Goal: Navigation & Orientation: Find specific page/section

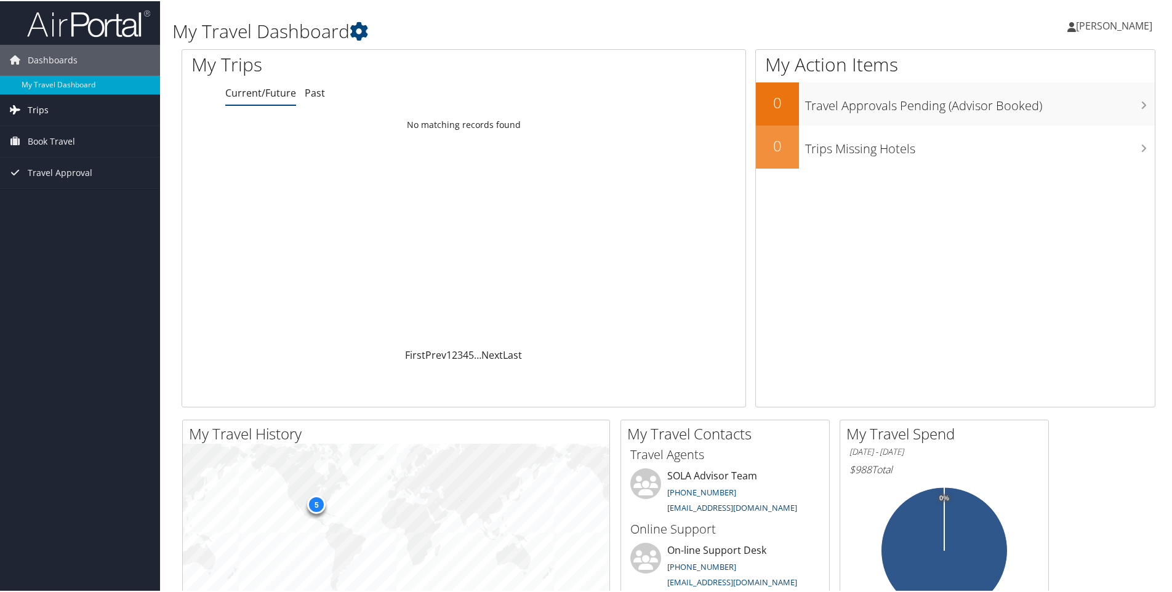
click at [50, 113] on link "Trips" at bounding box center [80, 109] width 160 height 31
click at [50, 132] on link "Current/Future Trips" at bounding box center [80, 133] width 160 height 18
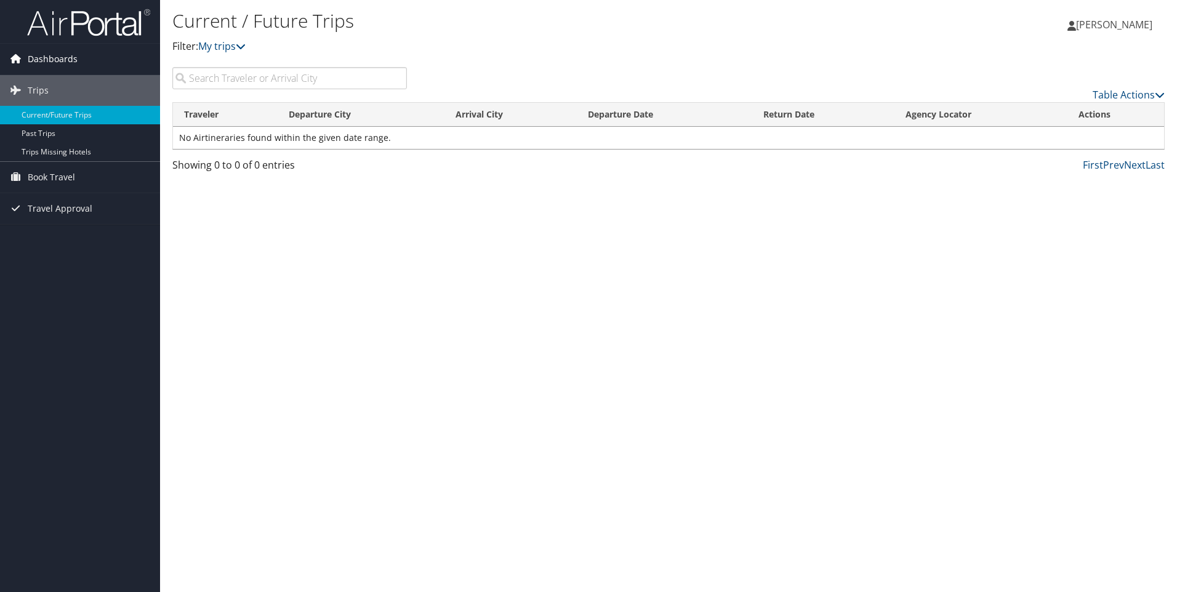
click at [57, 64] on span "Dashboards" at bounding box center [53, 59] width 50 height 31
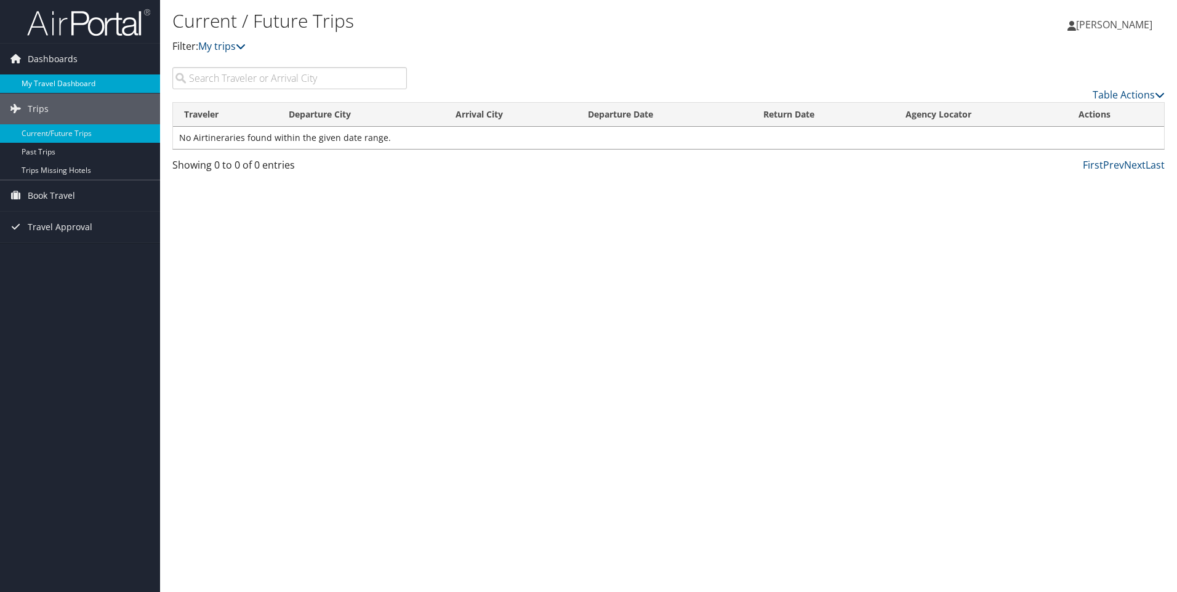
click at [59, 81] on link "My Travel Dashboard" at bounding box center [80, 84] width 160 height 18
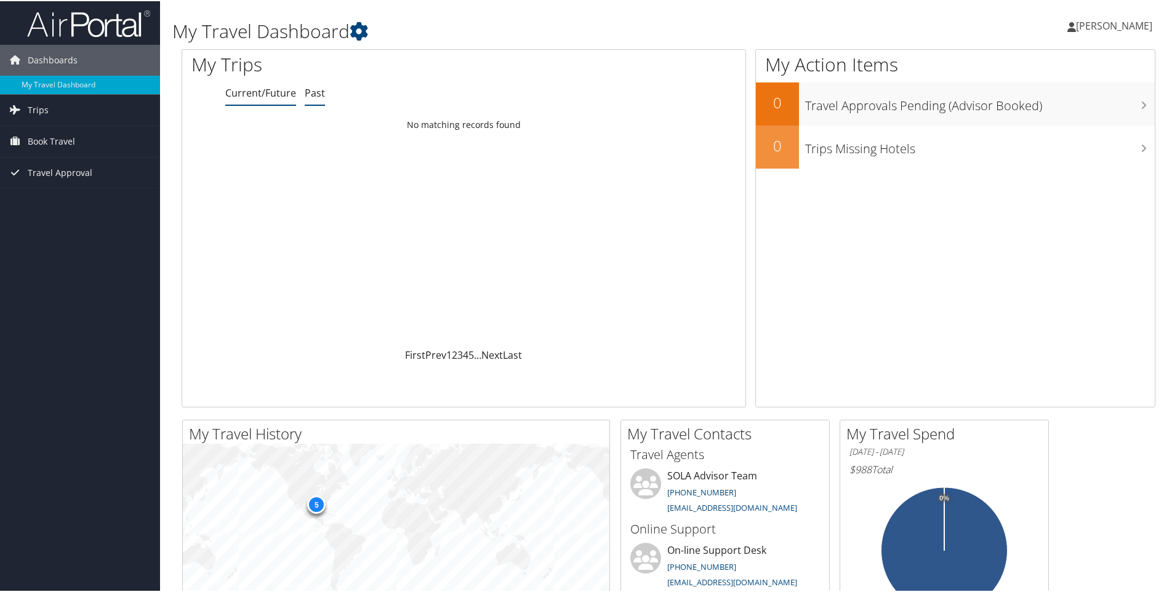
click at [308, 93] on link "Past" at bounding box center [315, 92] width 20 height 14
click at [278, 97] on link "Current/Future" at bounding box center [260, 92] width 71 height 14
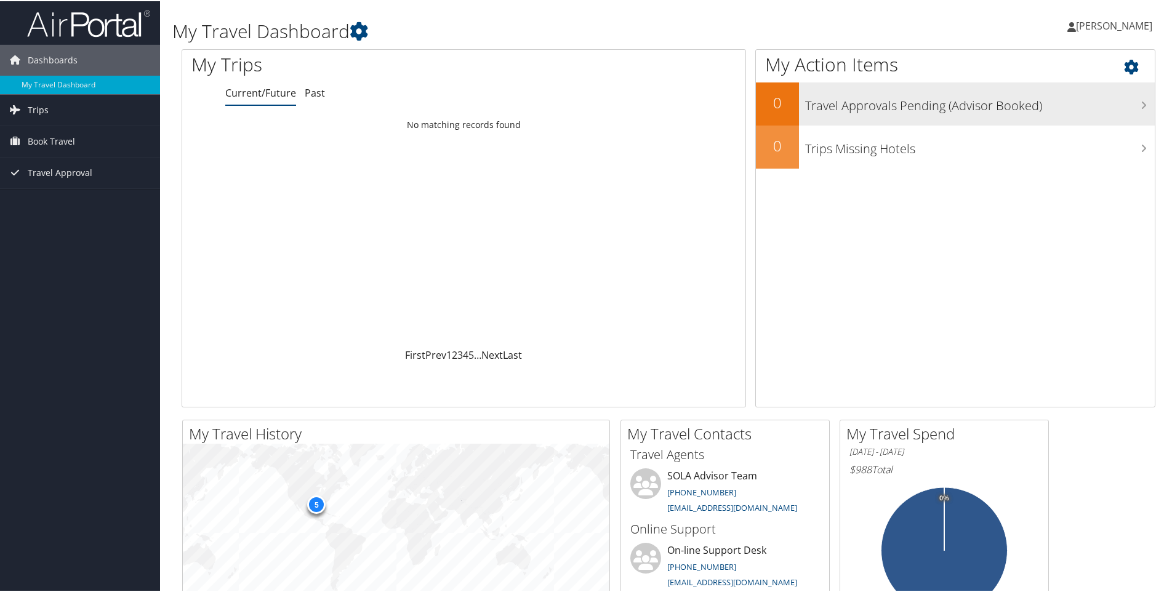
click at [1116, 116] on div "Travel Approvals Pending (Advisor Booked)" at bounding box center [977, 102] width 356 height 43
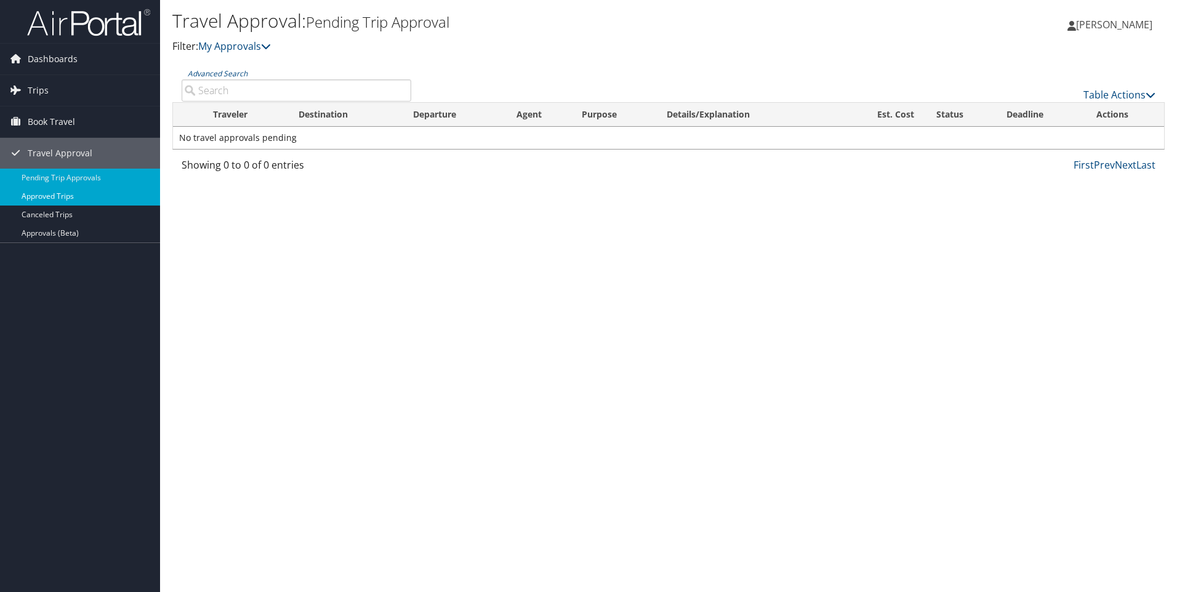
click at [52, 200] on link "Approved Trips" at bounding box center [80, 196] width 160 height 18
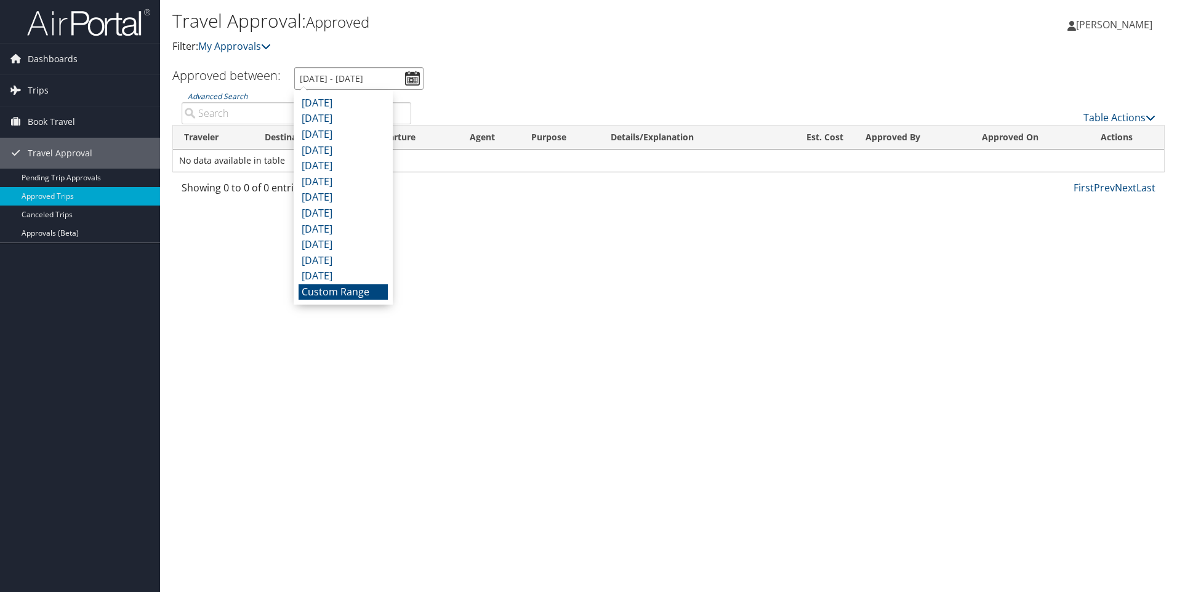
click at [410, 77] on input "[DATE] - [DATE]" at bounding box center [358, 78] width 129 height 23
click at [329, 129] on li "June 2025" at bounding box center [343, 135] width 89 height 16
click at [413, 85] on input "6/1/2025 - 6/30/2025" at bounding box center [358, 78] width 129 height 23
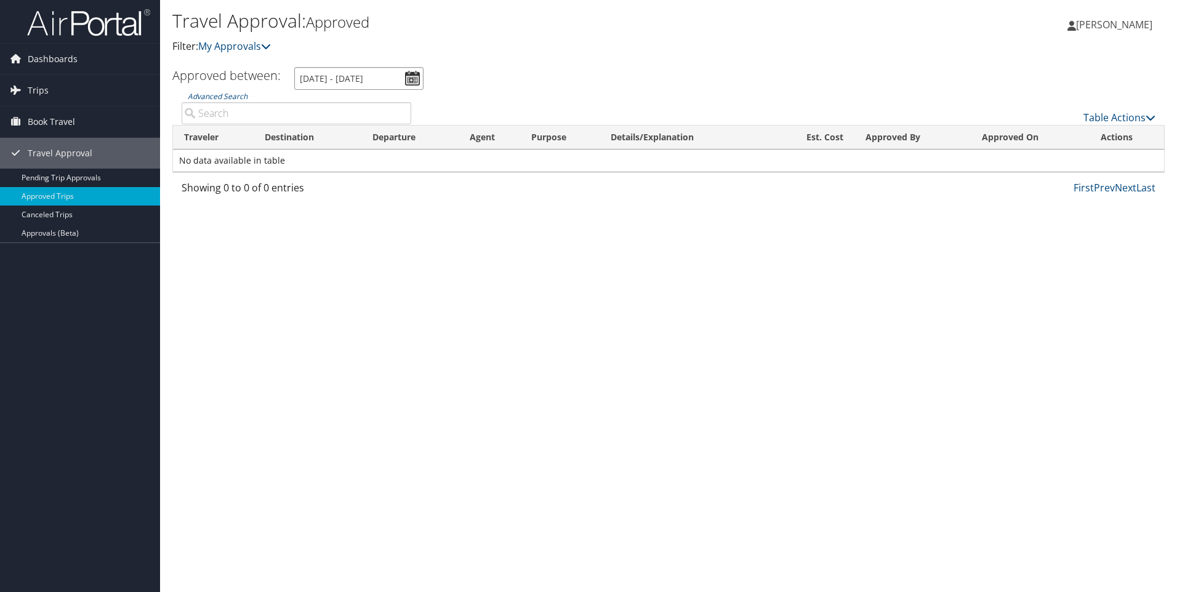
click at [351, 76] on input "6/1/2025 - 6/30/2025" at bounding box center [358, 78] width 129 height 23
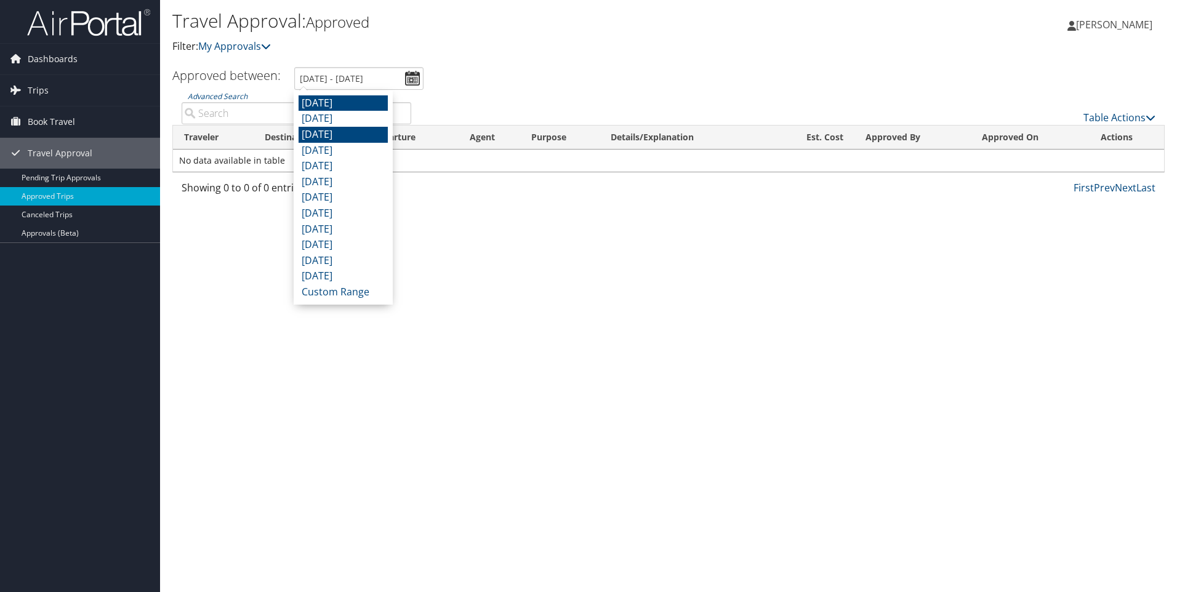
click at [336, 99] on li "August 2025" at bounding box center [343, 103] width 89 height 16
type input "8/1/2025 - 8/31/2025"
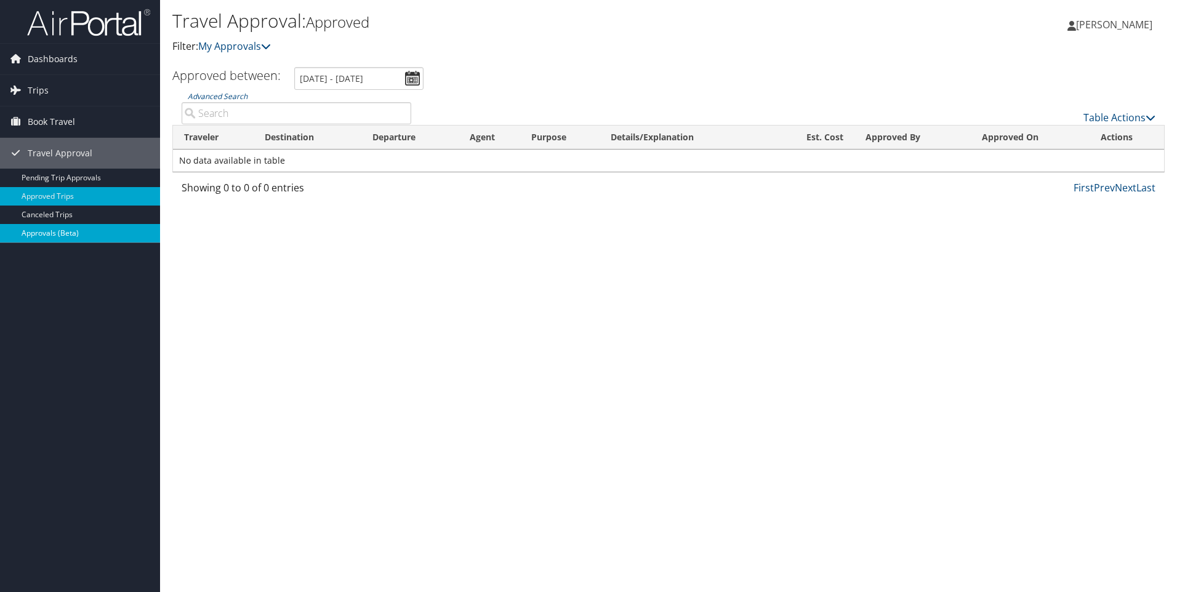
click at [49, 228] on link "Approvals (Beta)" at bounding box center [80, 233] width 160 height 18
click at [283, 118] on input "Advanced Search" at bounding box center [297, 113] width 230 height 22
click at [45, 87] on span "Trips" at bounding box center [38, 90] width 21 height 31
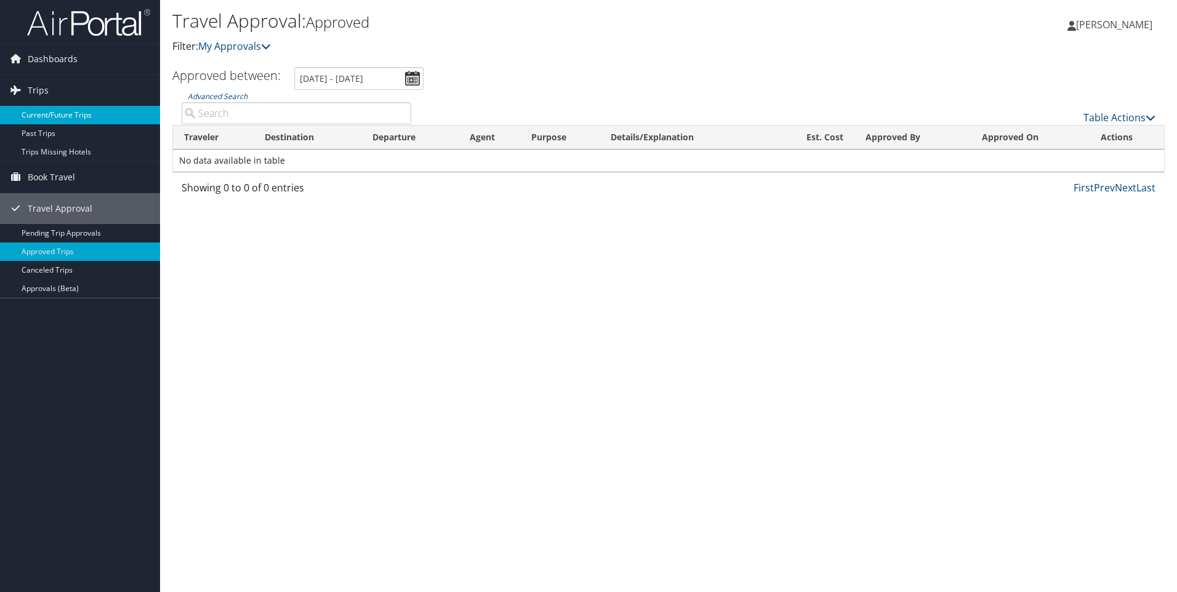
click at [44, 111] on link "Current/Future Trips" at bounding box center [80, 115] width 160 height 18
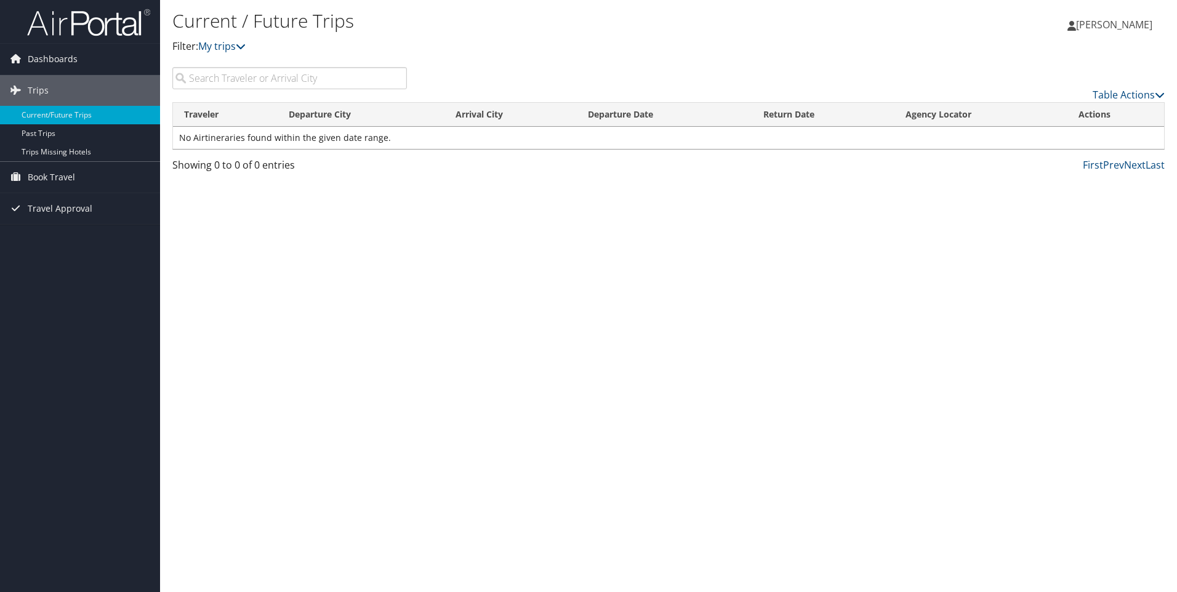
click at [249, 82] on input "search" at bounding box center [289, 78] width 235 height 22
type input "cwxnhq"
click at [59, 56] on span "Dashboards" at bounding box center [53, 59] width 50 height 31
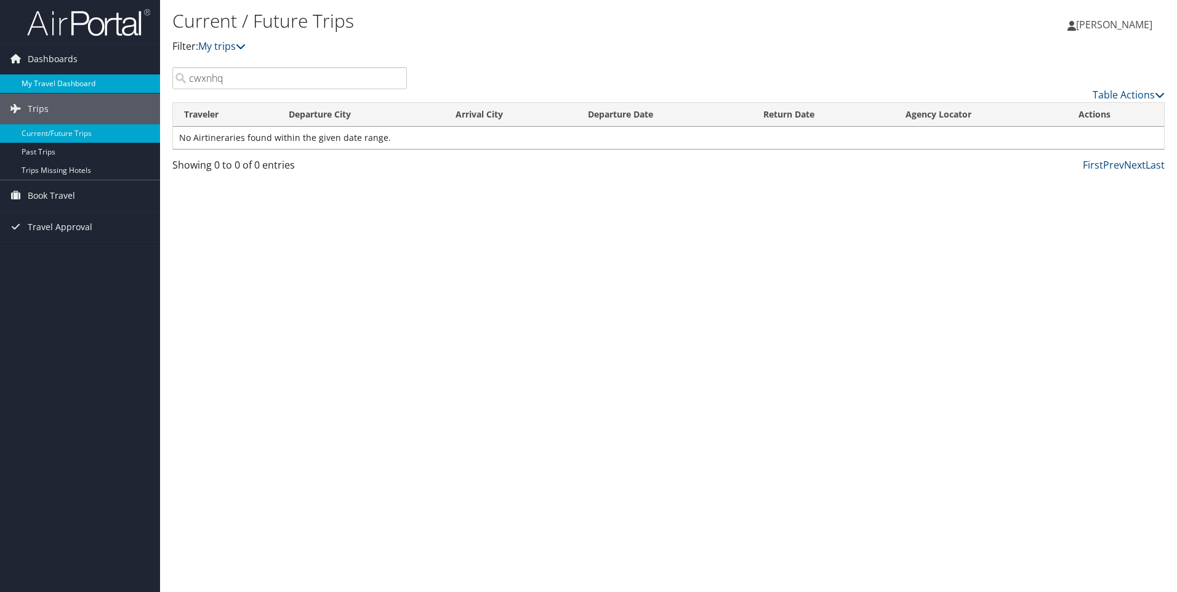
click at [56, 79] on link "My Travel Dashboard" at bounding box center [80, 84] width 160 height 18
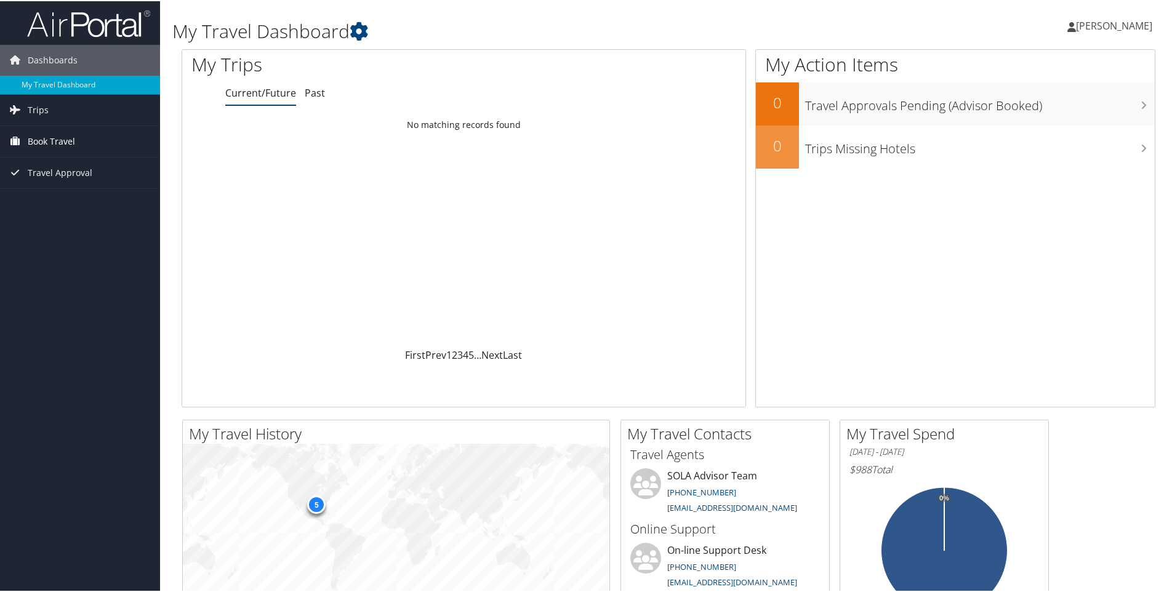
click at [65, 133] on span "Book Travel" at bounding box center [51, 140] width 47 height 31
click at [79, 182] on link "Book/Manage Online Trips" at bounding box center [80, 183] width 160 height 18
